Goal: Information Seeking & Learning: Learn about a topic

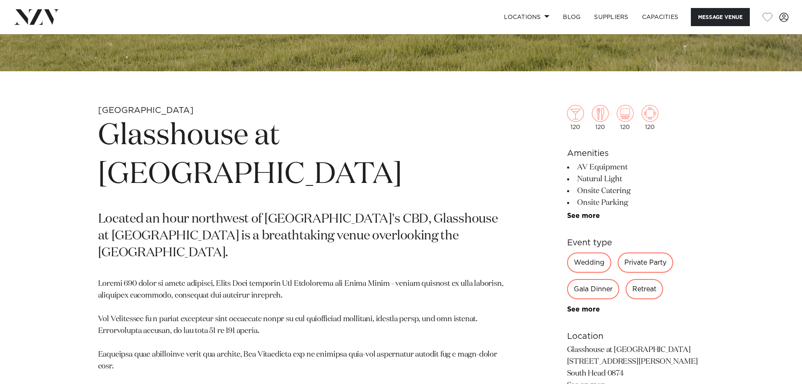
scroll to position [324, 0]
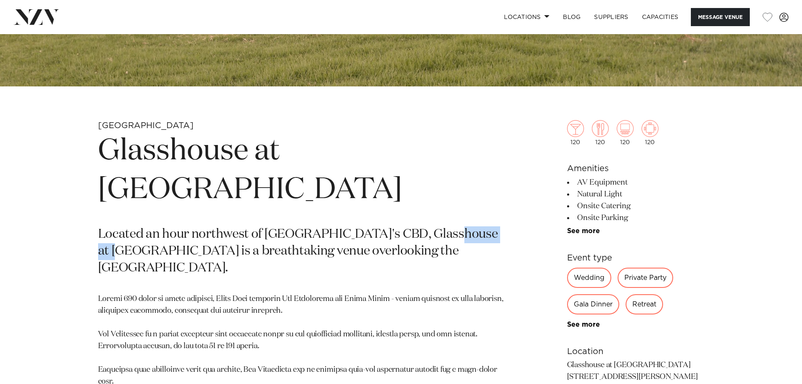
drag, startPoint x: 440, startPoint y: 195, endPoint x: 505, endPoint y: 199, distance: 65.0
click at [504, 226] on p "Located an hour northwest of [GEOGRAPHIC_DATA]'s CBD, Glasshouse at [GEOGRAPHIC…" at bounding box center [302, 251] width 409 height 51
copy p "[GEOGRAPHIC_DATA]"
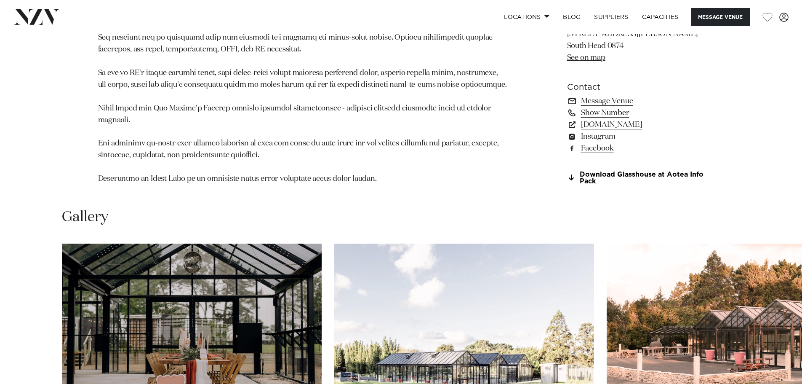
scroll to position [835, 0]
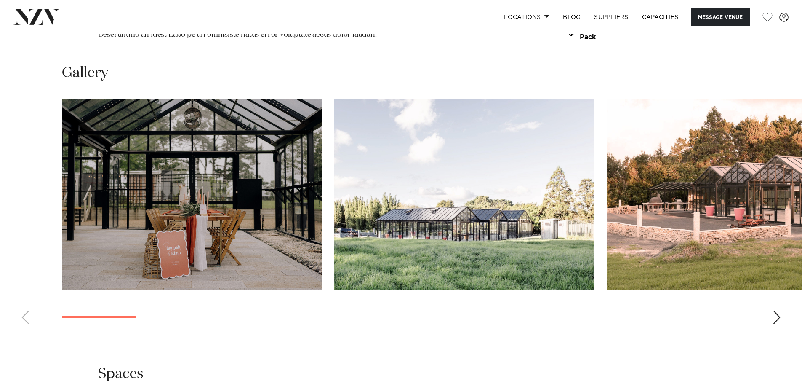
click at [778, 310] on div "Next slide" at bounding box center [777, 316] width 8 height 13
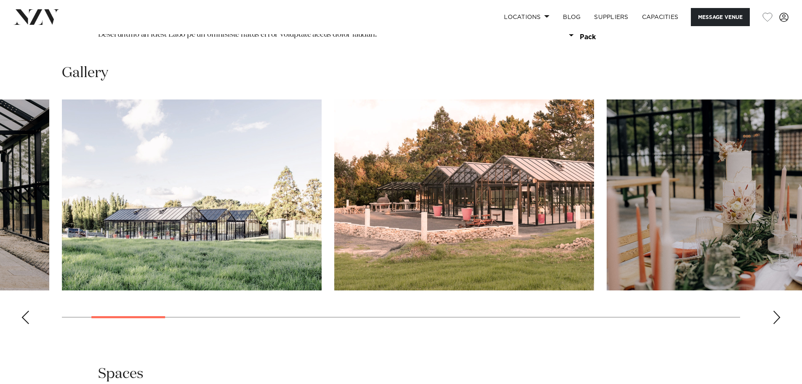
click at [778, 310] on div "Next slide" at bounding box center [777, 316] width 8 height 13
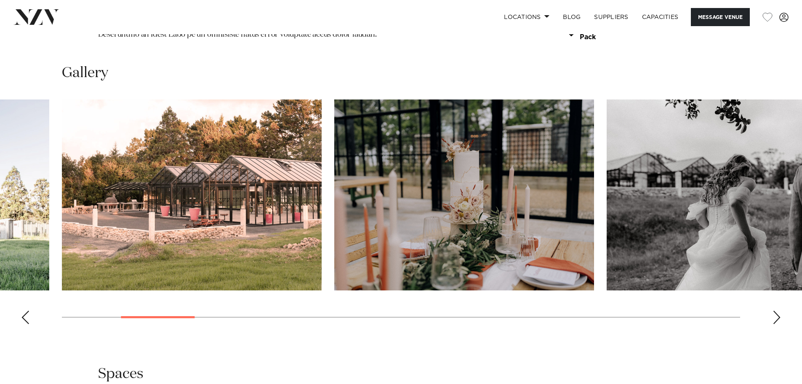
click at [778, 310] on div "Next slide" at bounding box center [777, 316] width 8 height 13
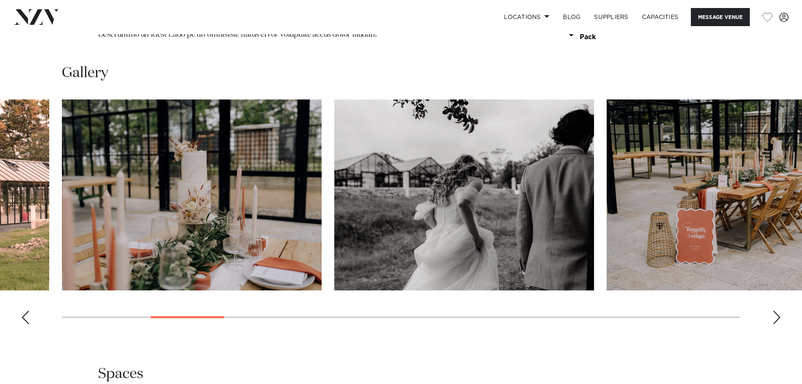
click at [778, 310] on div "Next slide" at bounding box center [777, 316] width 8 height 13
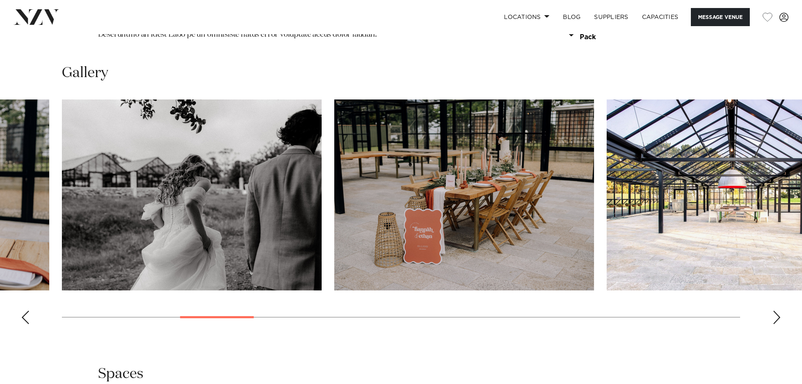
click at [778, 310] on div "Next slide" at bounding box center [777, 316] width 8 height 13
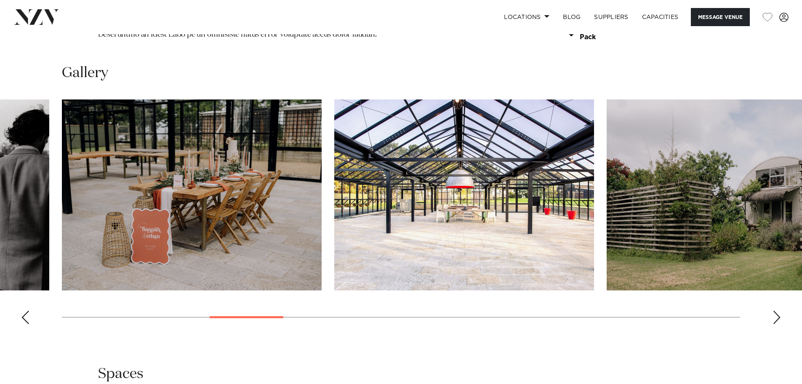
click at [778, 310] on div "Next slide" at bounding box center [777, 316] width 8 height 13
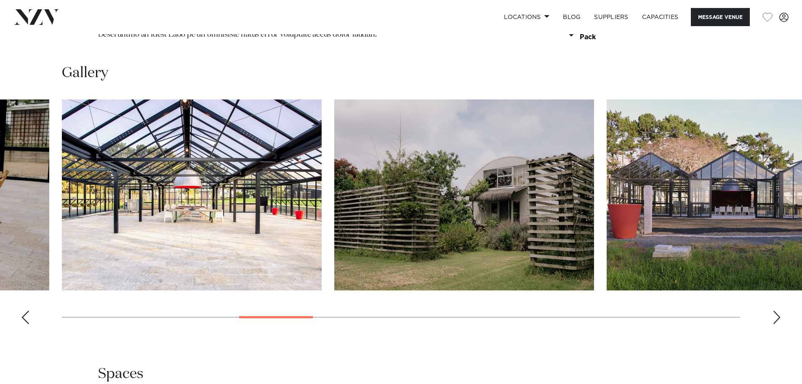
click at [778, 310] on div "Next slide" at bounding box center [777, 316] width 8 height 13
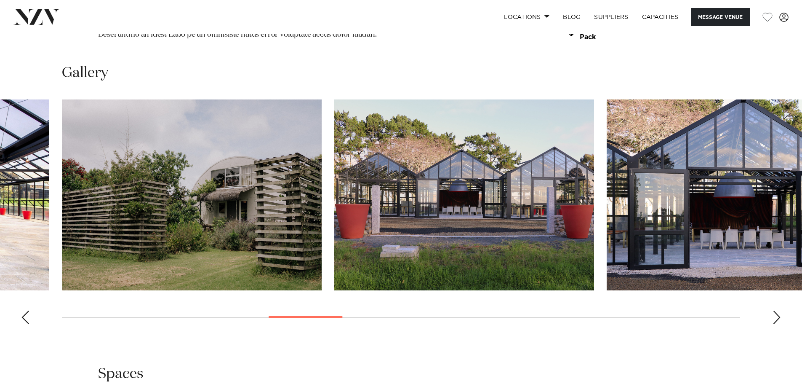
click at [778, 310] on div "Next slide" at bounding box center [777, 316] width 8 height 13
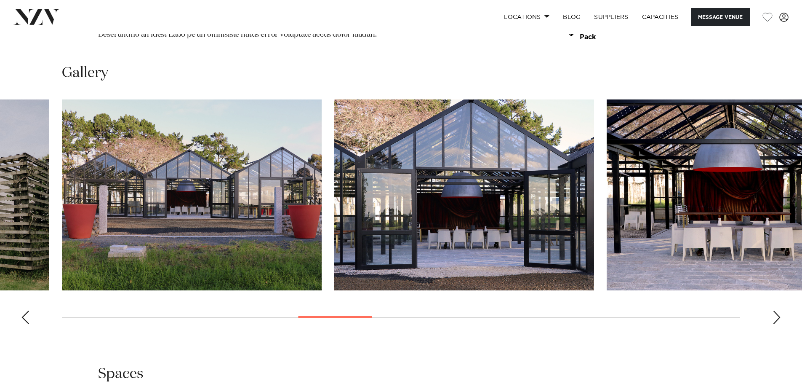
click at [778, 310] on div "Next slide" at bounding box center [777, 316] width 8 height 13
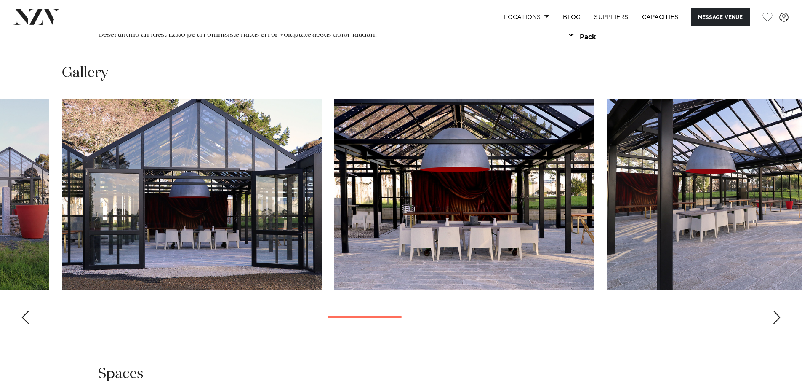
click at [778, 310] on div "Next slide" at bounding box center [777, 316] width 8 height 13
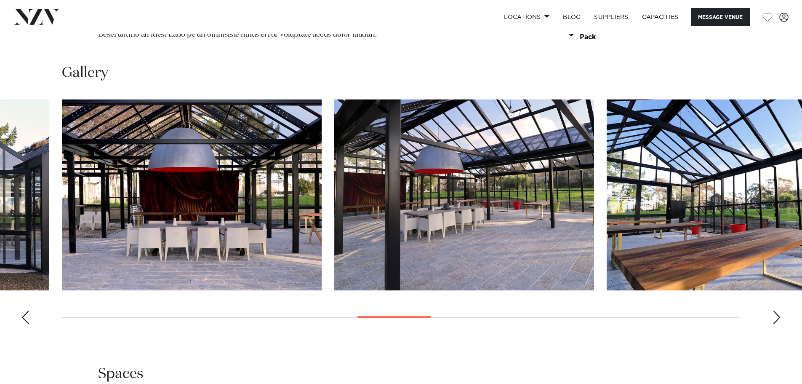
click at [778, 310] on div "Next slide" at bounding box center [777, 316] width 8 height 13
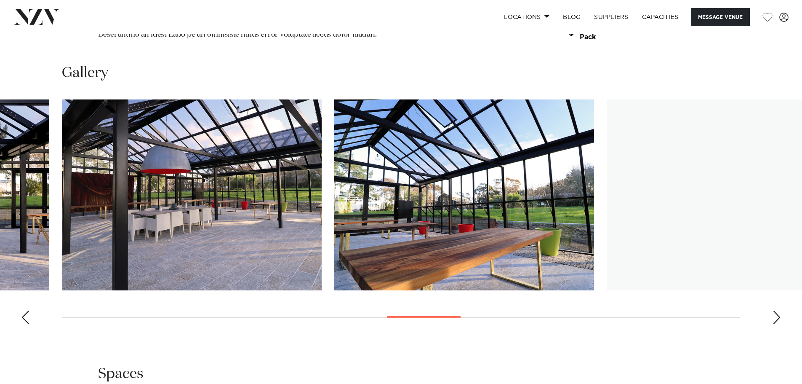
click at [778, 310] on div "Next slide" at bounding box center [777, 316] width 8 height 13
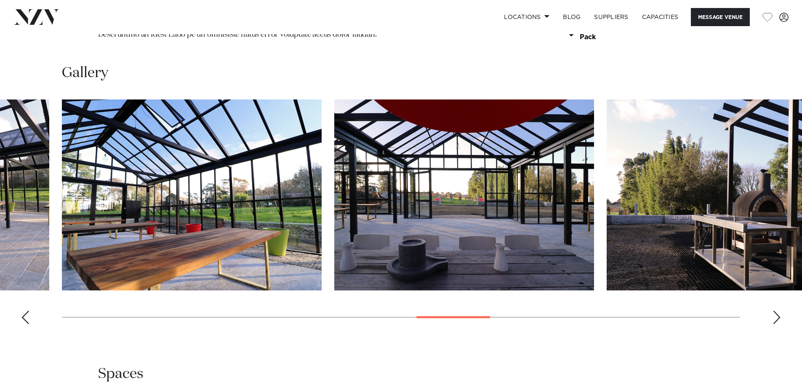
click at [778, 310] on div "Next slide" at bounding box center [777, 316] width 8 height 13
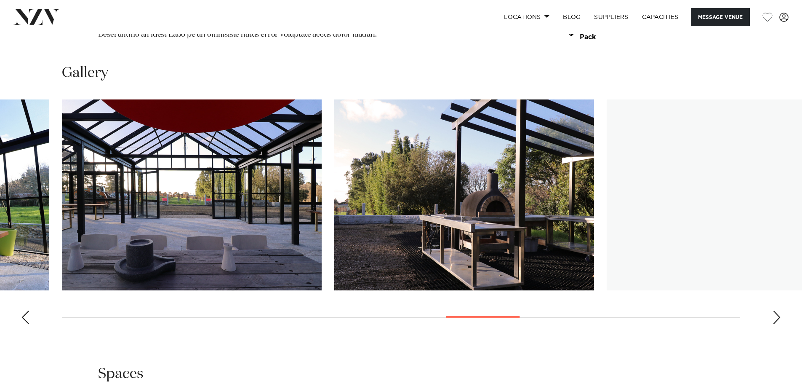
click at [778, 310] on div "Next slide" at bounding box center [777, 316] width 8 height 13
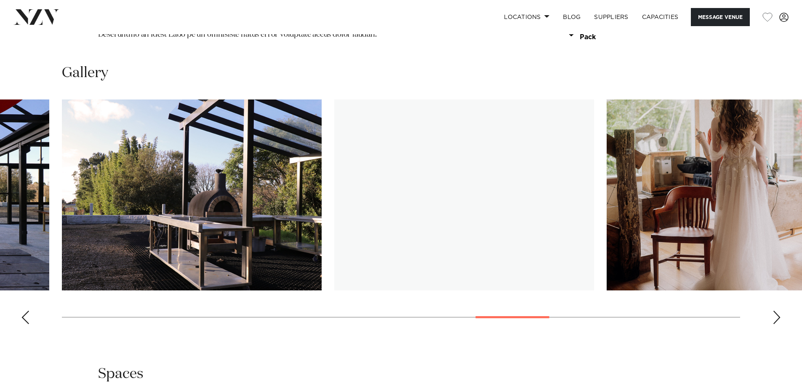
click at [778, 310] on div "Next slide" at bounding box center [777, 316] width 8 height 13
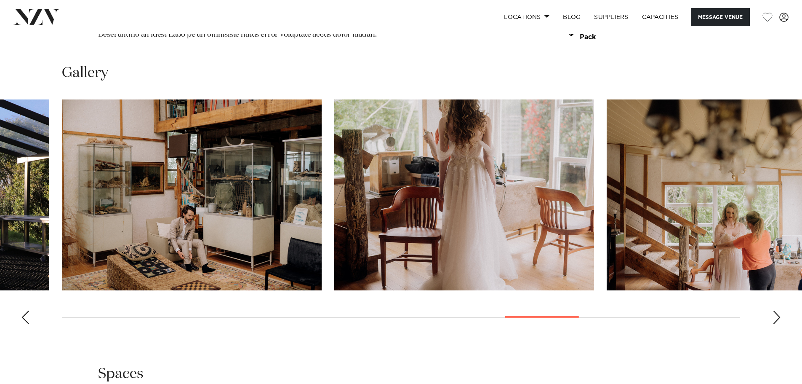
click at [778, 310] on div "Next slide" at bounding box center [777, 316] width 8 height 13
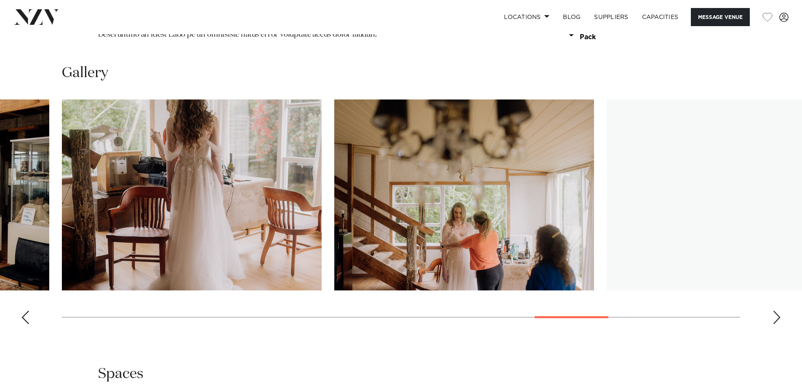
click at [778, 310] on div "Next slide" at bounding box center [777, 316] width 8 height 13
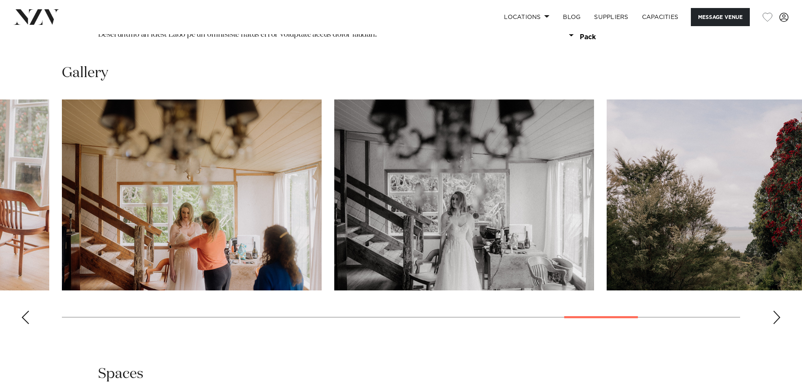
click at [778, 310] on div "Next slide" at bounding box center [777, 316] width 8 height 13
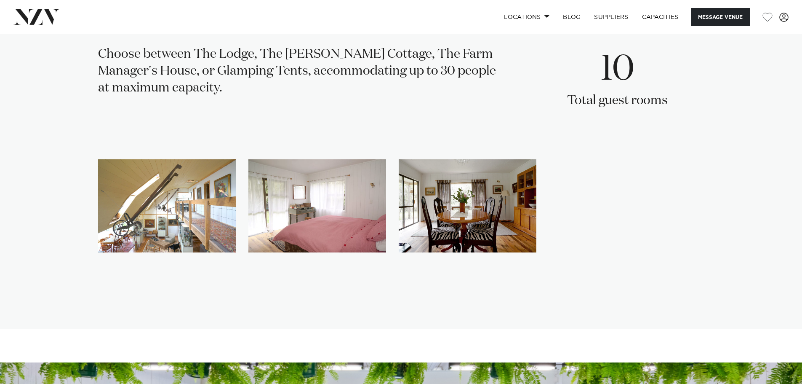
scroll to position [1417, 0]
